Goal: Task Accomplishment & Management: Use online tool/utility

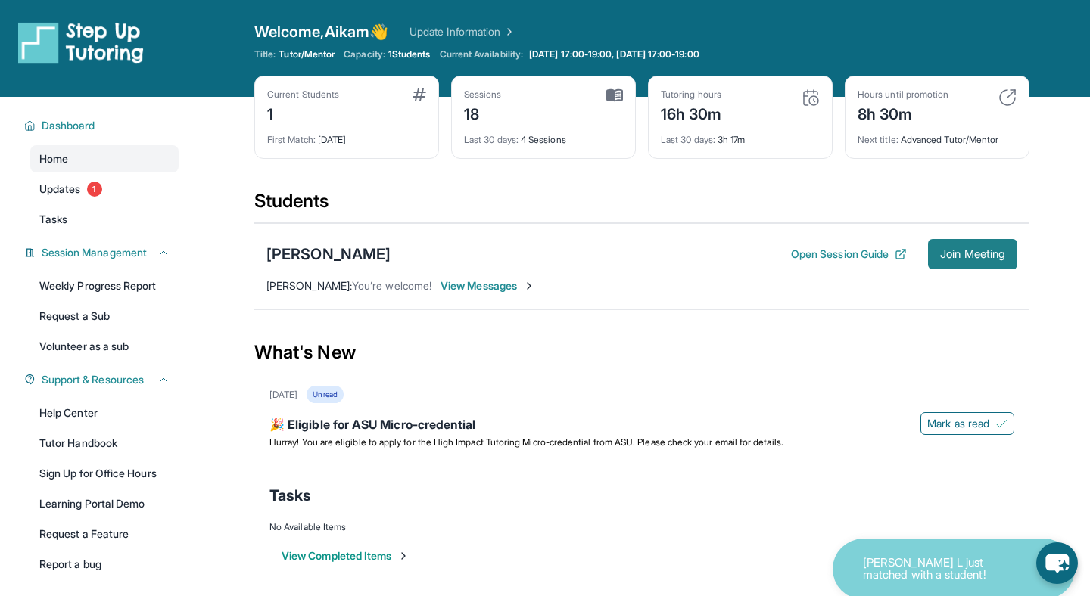
click at [963, 251] on span "Join Meeting" at bounding box center [972, 254] width 65 height 9
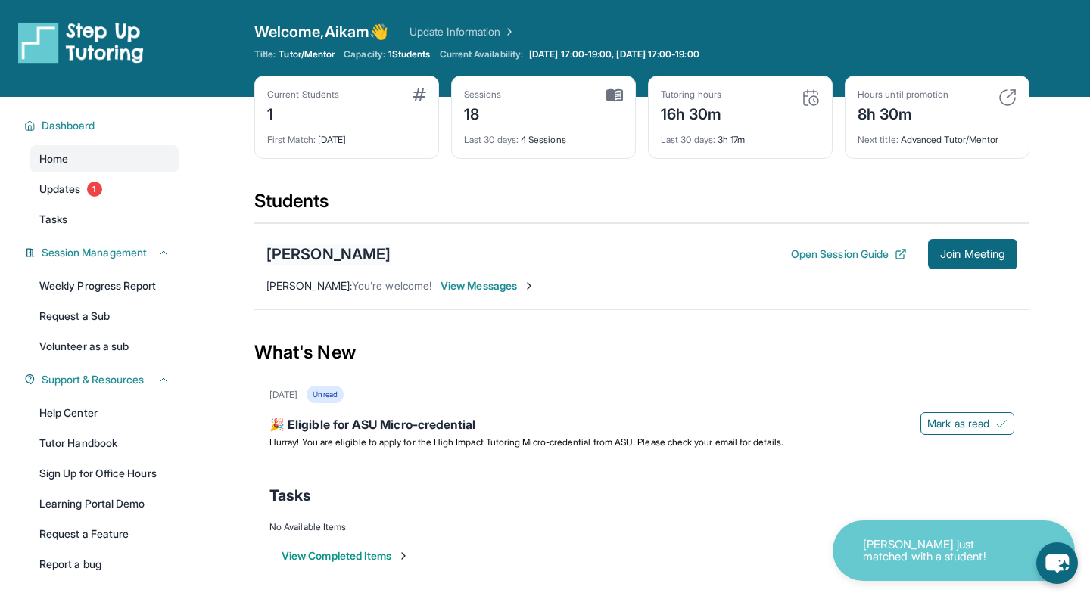
click at [329, 255] on div "[PERSON_NAME]" at bounding box center [328, 254] width 124 height 21
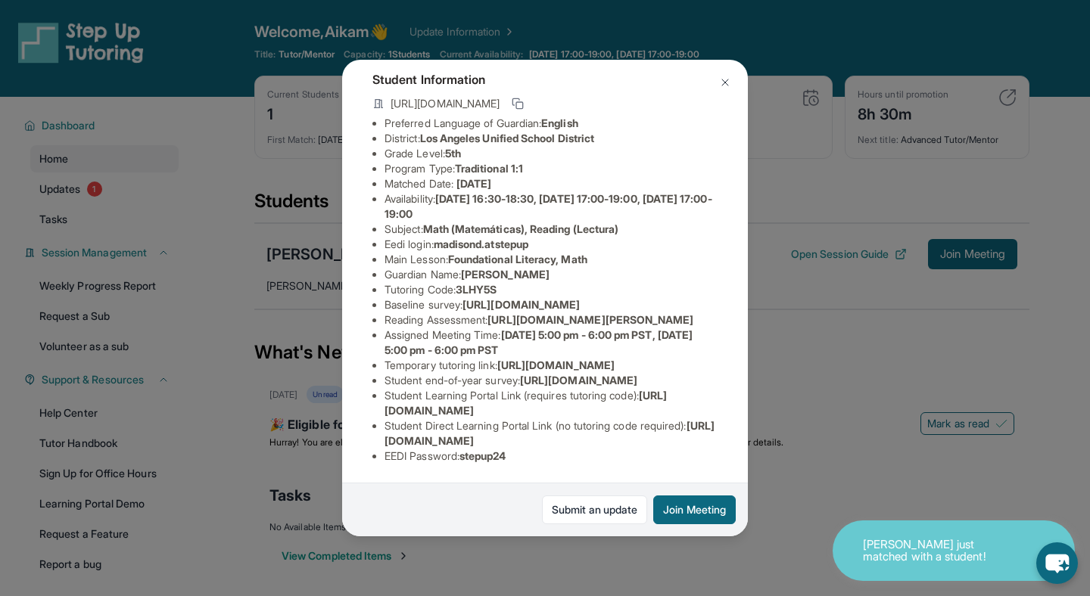
scroll to position [250, 0]
drag, startPoint x: 522, startPoint y: 456, endPoint x: 469, endPoint y: 456, distance: 53.0
click at [469, 456] on li "EEDI Password : stepup24" at bounding box center [551, 456] width 333 height 15
copy span "stepup24"
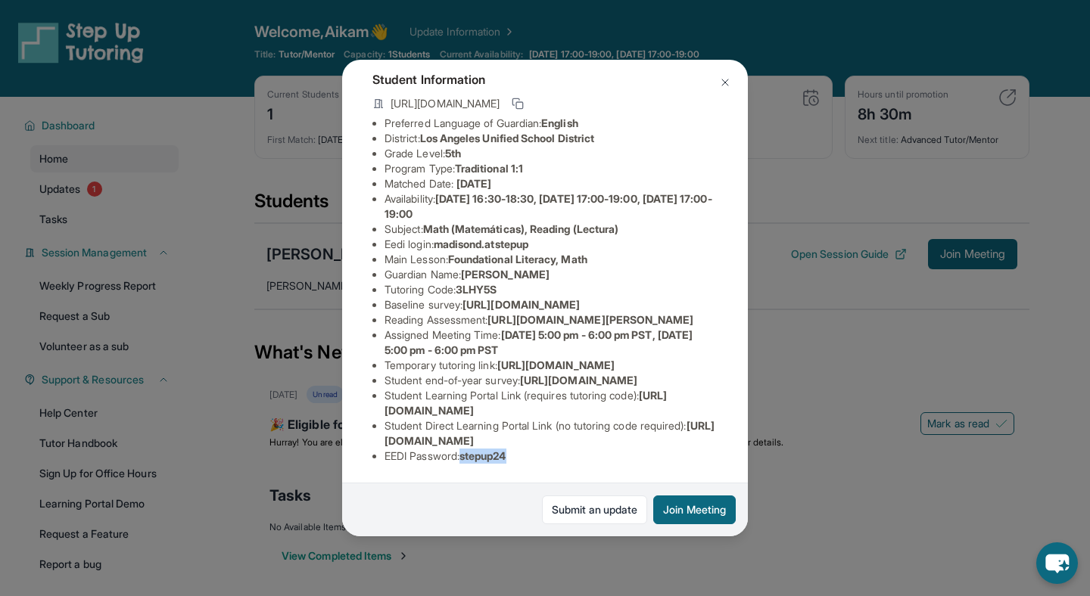
scroll to position [191, 0]
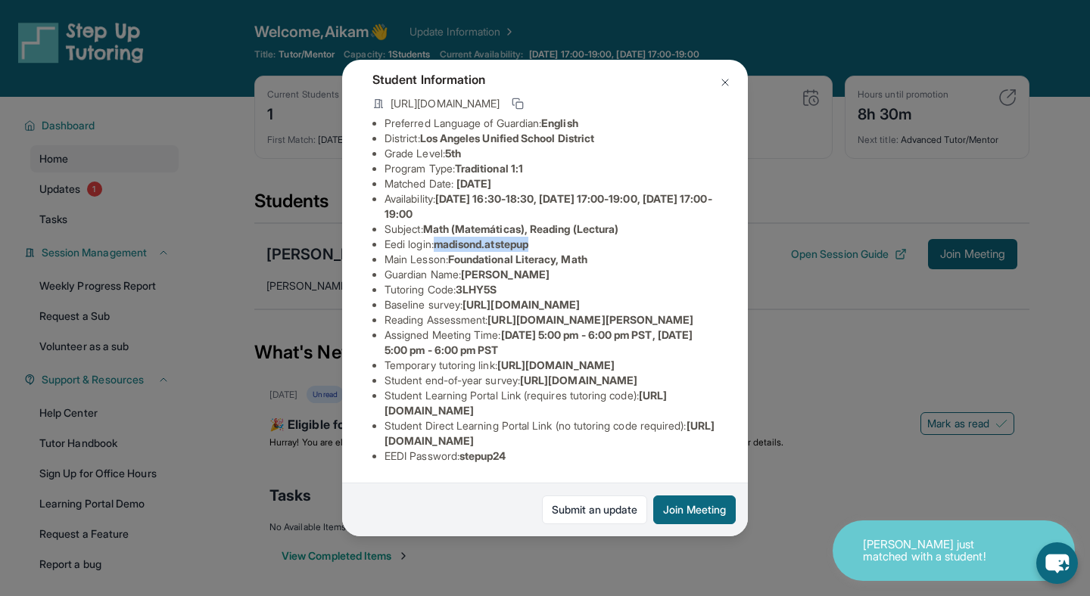
drag, startPoint x: 540, startPoint y: 137, endPoint x: 441, endPoint y: 135, distance: 99.9
click at [441, 238] on span "madisond.atstepup" at bounding box center [481, 244] width 95 height 13
copy span "madisond.atstepup"
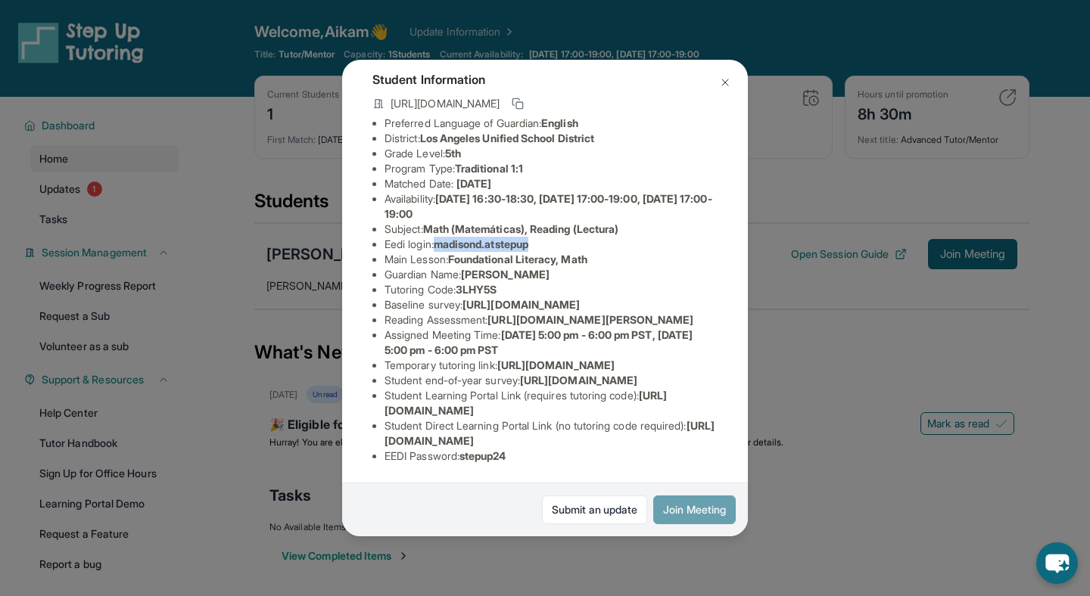
click at [690, 506] on button "Join Meeting" at bounding box center [694, 510] width 83 height 29
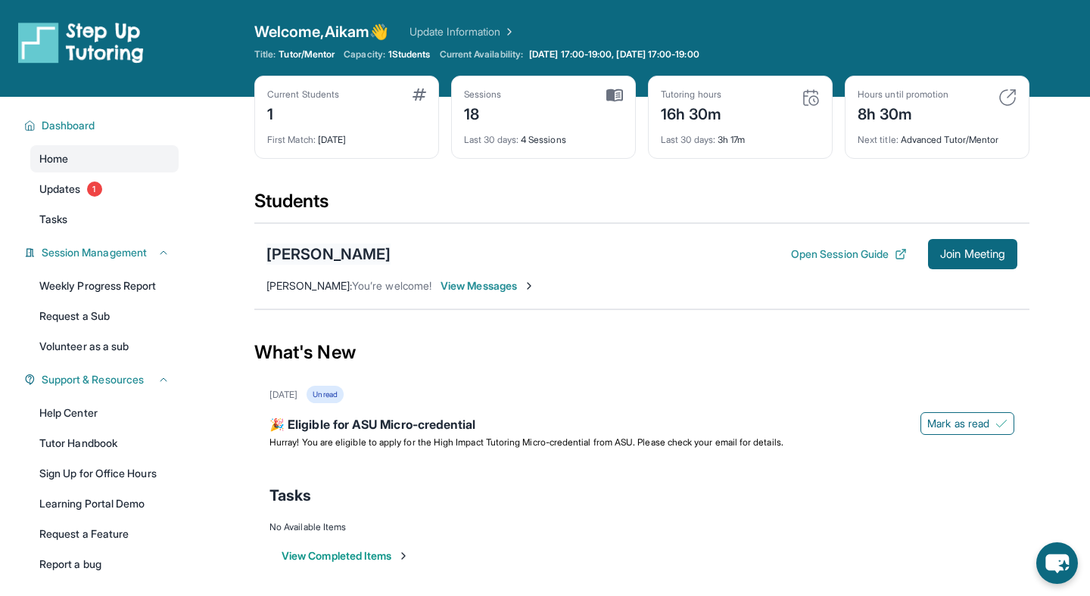
click at [324, 251] on div "[PERSON_NAME]" at bounding box center [328, 254] width 124 height 21
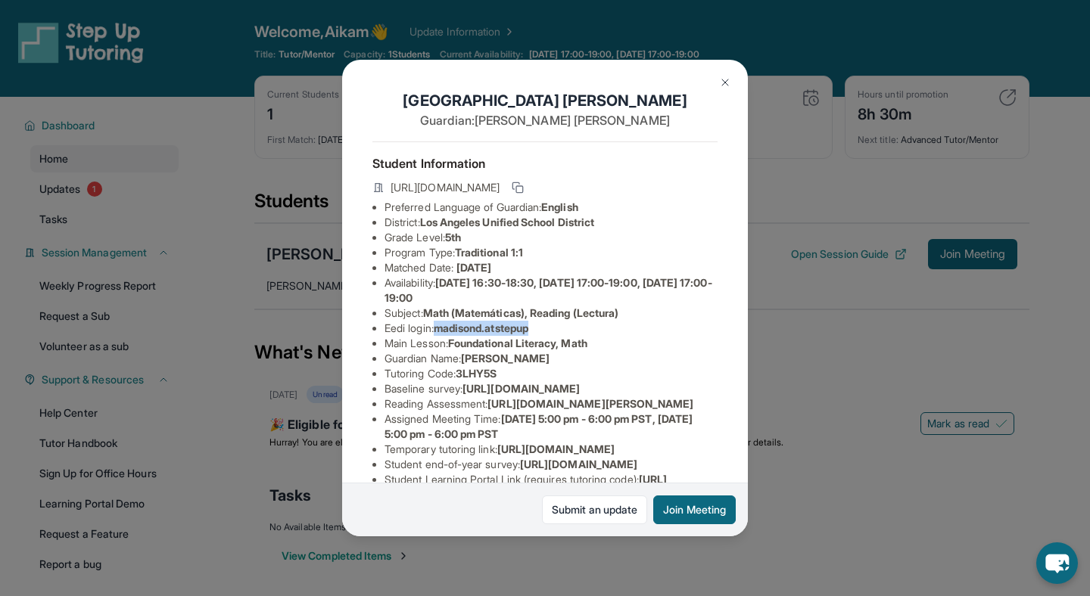
drag, startPoint x: 544, startPoint y: 328, endPoint x: 442, endPoint y: 327, distance: 102.2
click at [442, 327] on li "Eedi login : madisond.atstepup" at bounding box center [551, 328] width 333 height 15
copy span "madisond.atstepup"
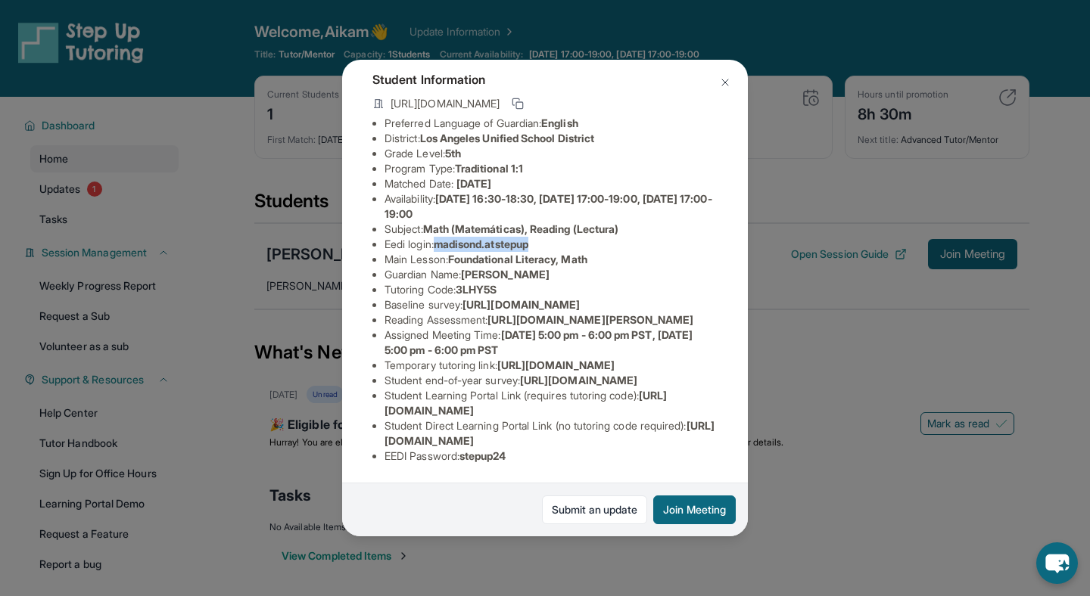
scroll to position [250, 0]
drag, startPoint x: 522, startPoint y: 453, endPoint x: 467, endPoint y: 454, distance: 55.3
click at [467, 454] on li "EEDI Password : stepup24" at bounding box center [551, 456] width 333 height 15
copy span "stepup24"
